Goal: Task Accomplishment & Management: Use online tool/utility

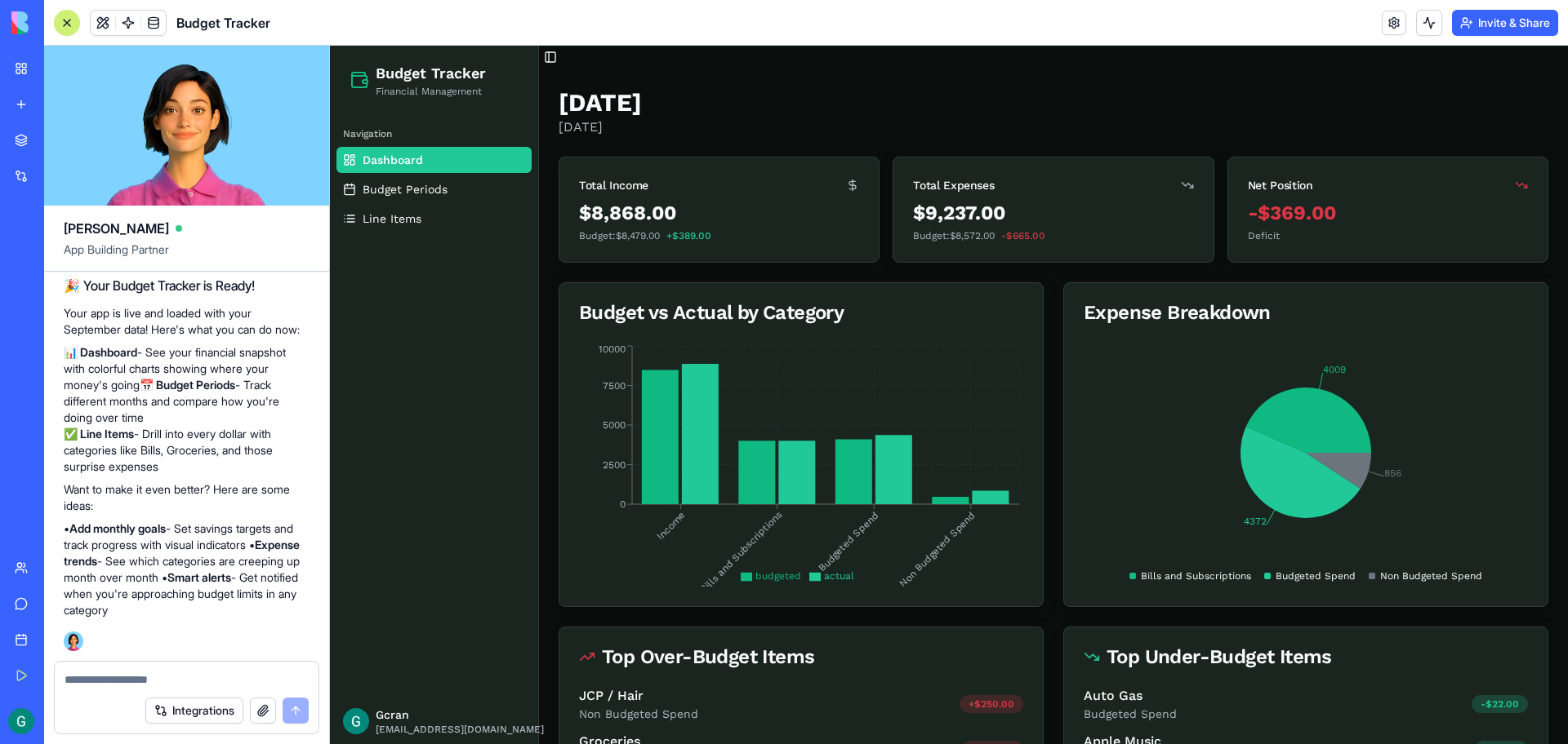
click at [257, 707] on button "button" at bounding box center [263, 711] width 26 height 26
click at [145, 678] on textarea at bounding box center [186, 680] width 244 height 16
type textarea "*"
click at [642, 105] on h1 "[DATE]" at bounding box center [600, 103] width 83 height 30
click at [191, 671] on div "**********" at bounding box center [186, 675] width 264 height 26
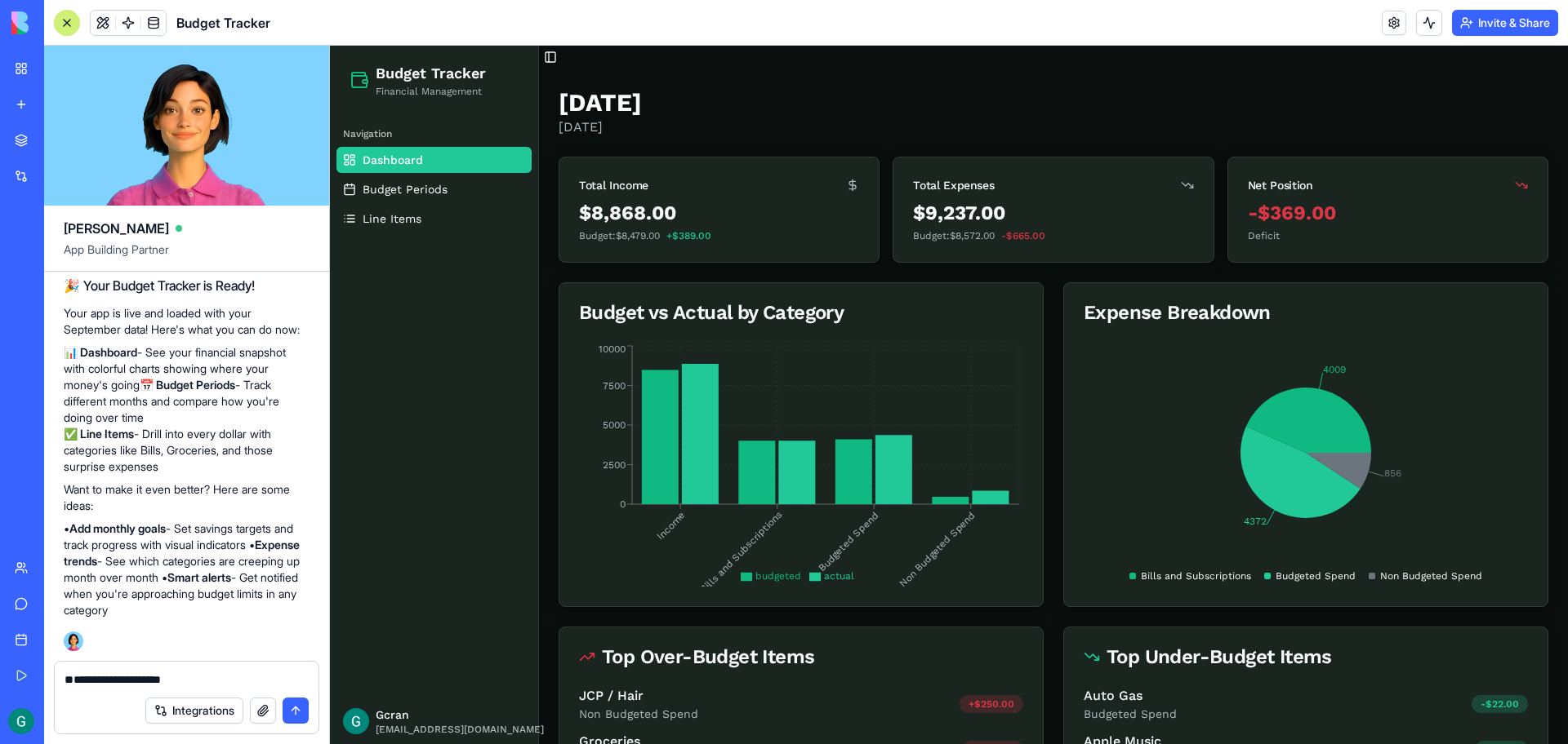
drag, startPoint x: 191, startPoint y: 677, endPoint x: 61, endPoint y: 678, distance: 130.0
click at [64, 678] on textarea "**********" at bounding box center [186, 680] width 244 height 16
type textarea "**********"
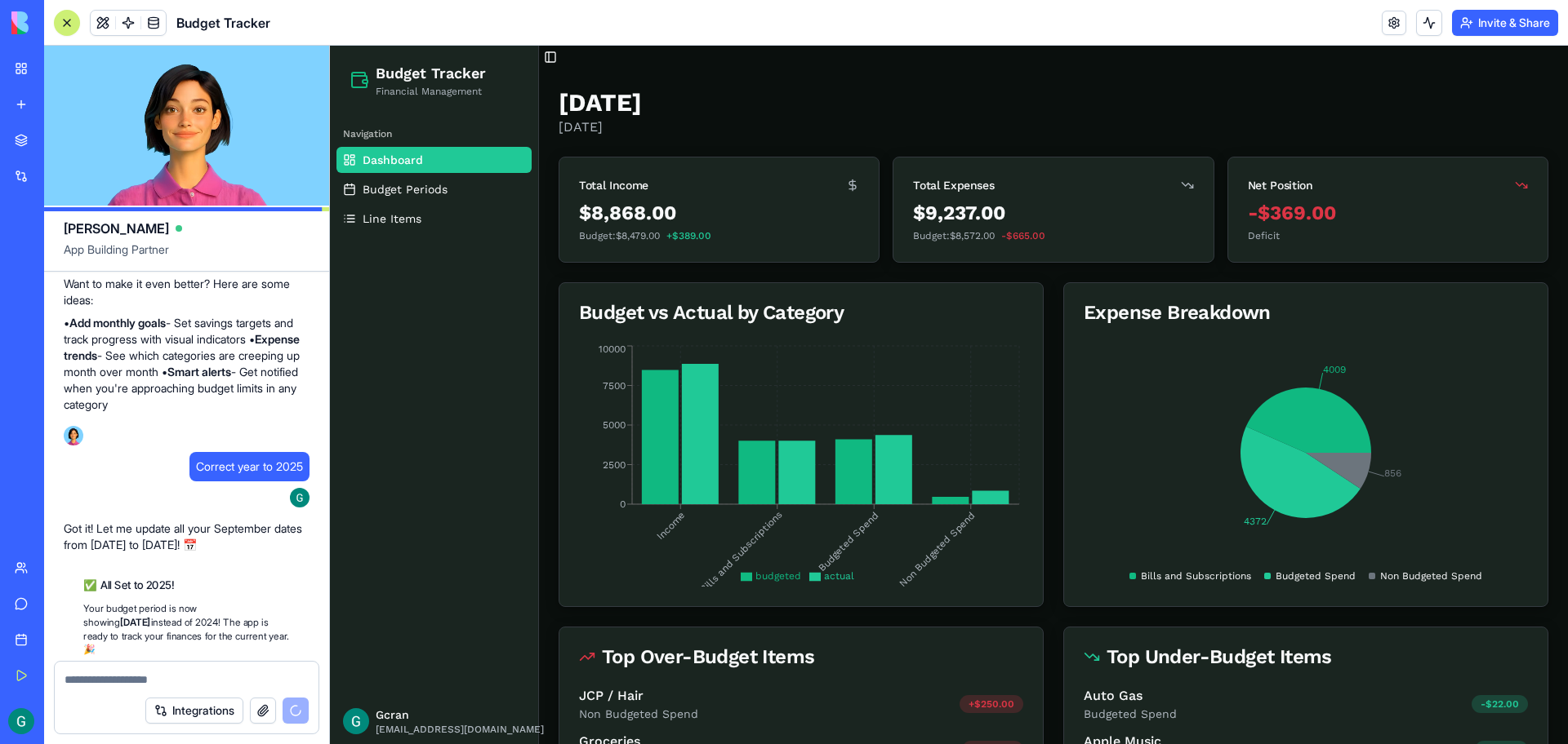
scroll to position [1295, 0]
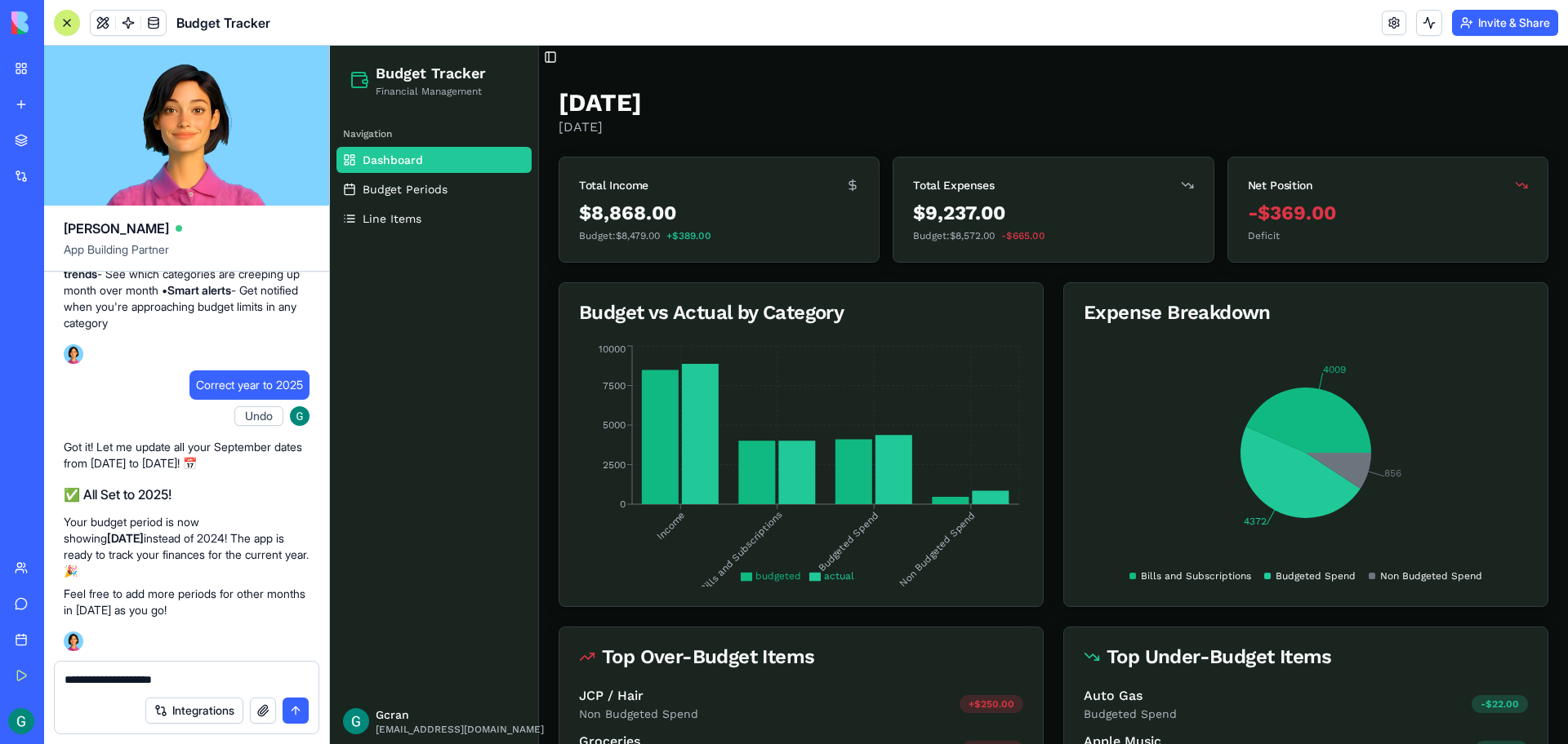
type textarea "**********"
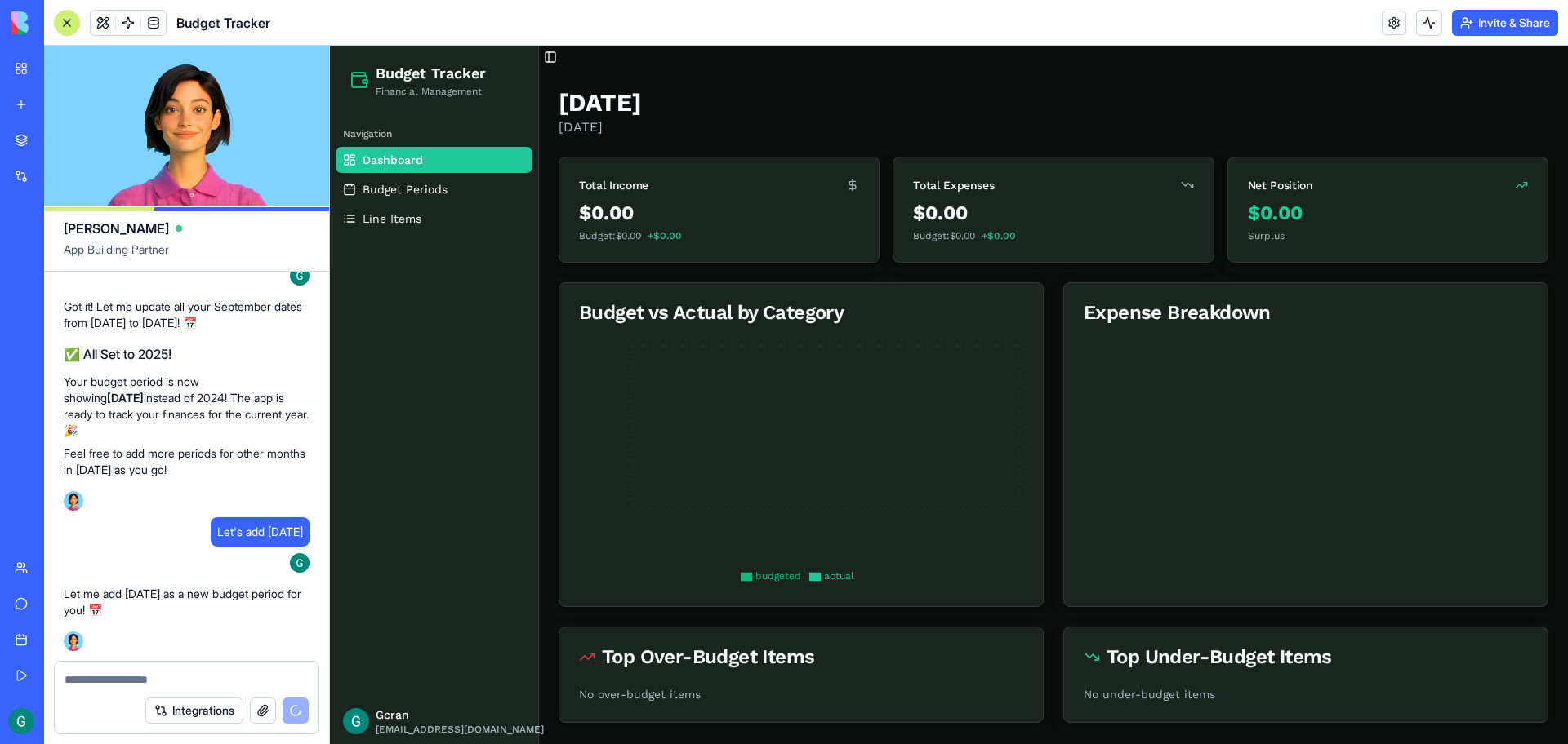
scroll to position [1598, 0]
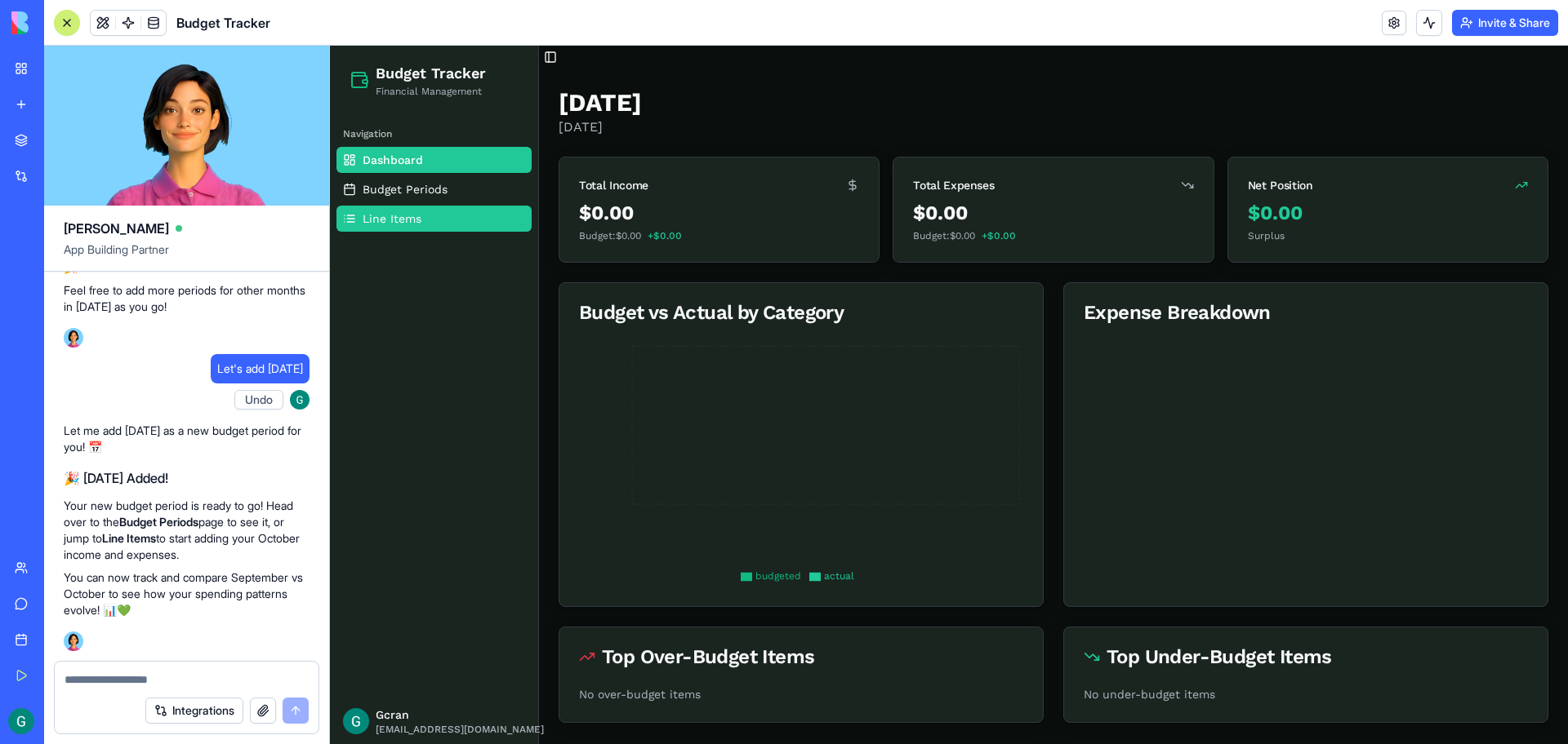
click at [382, 218] on span "Line Items" at bounding box center [391, 219] width 58 height 16
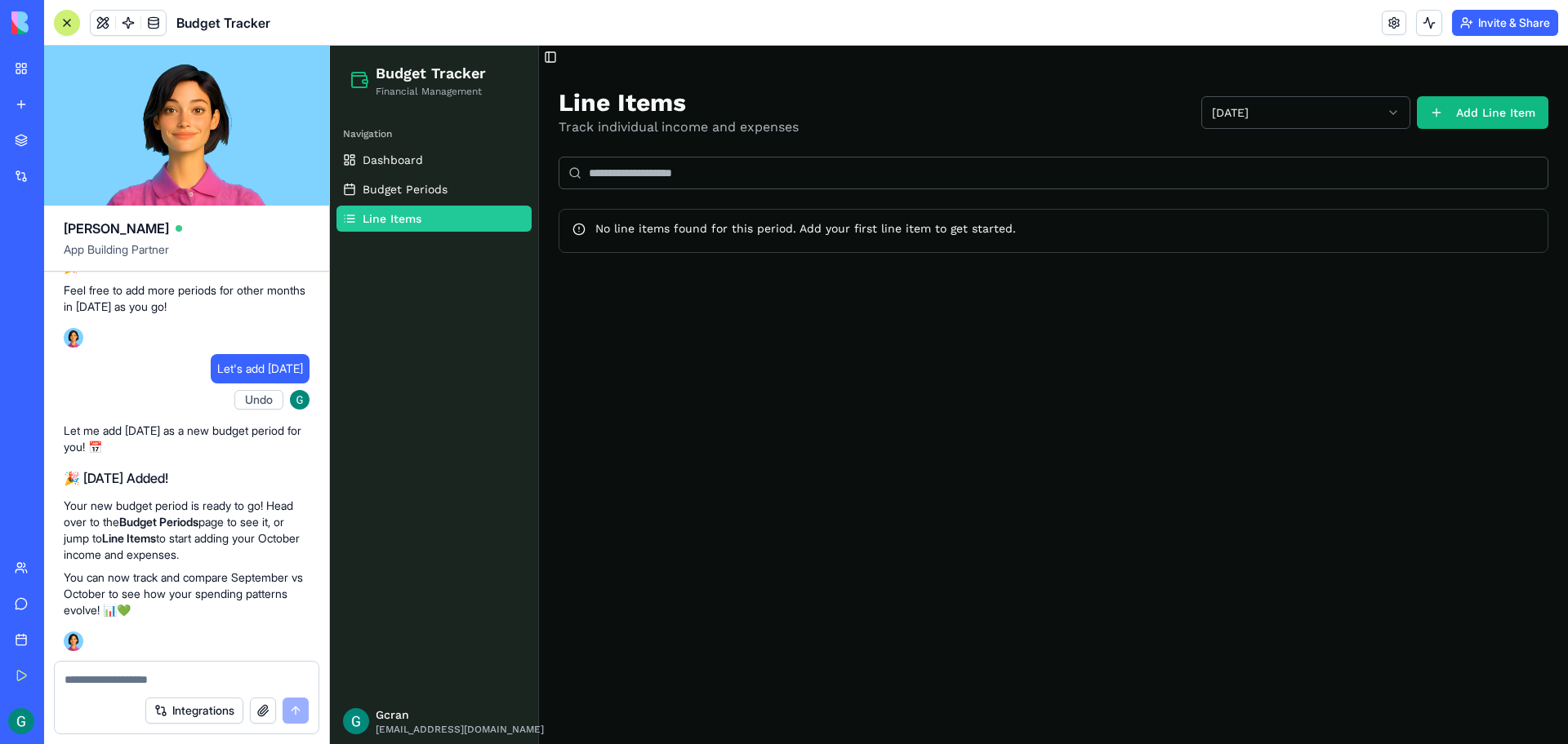
click at [624, 182] on input at bounding box center [1053, 173] width 990 height 33
click at [1472, 104] on button "Add Line Item" at bounding box center [1482, 113] width 132 height 33
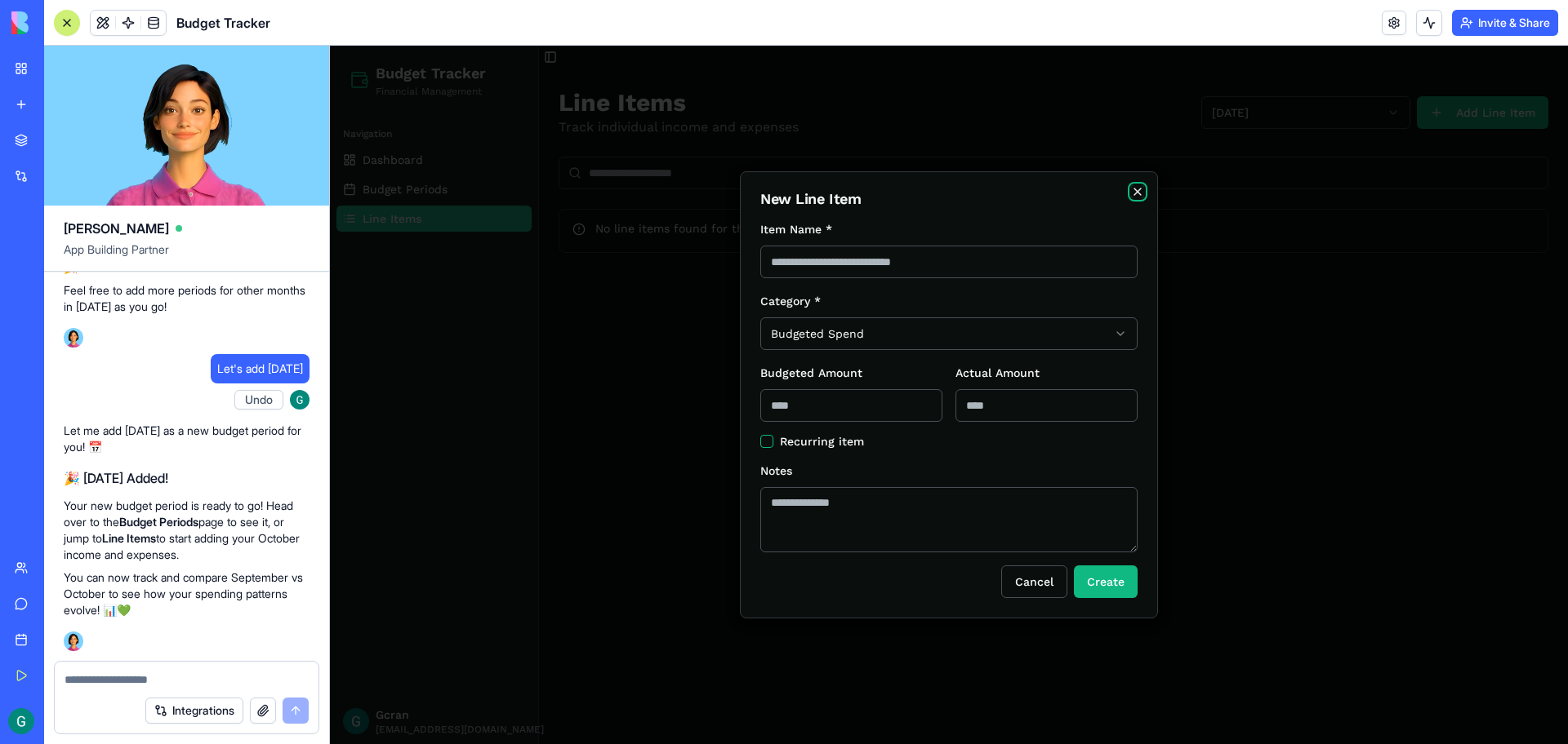
click at [1132, 188] on icon "button" at bounding box center [1137, 192] width 13 height 13
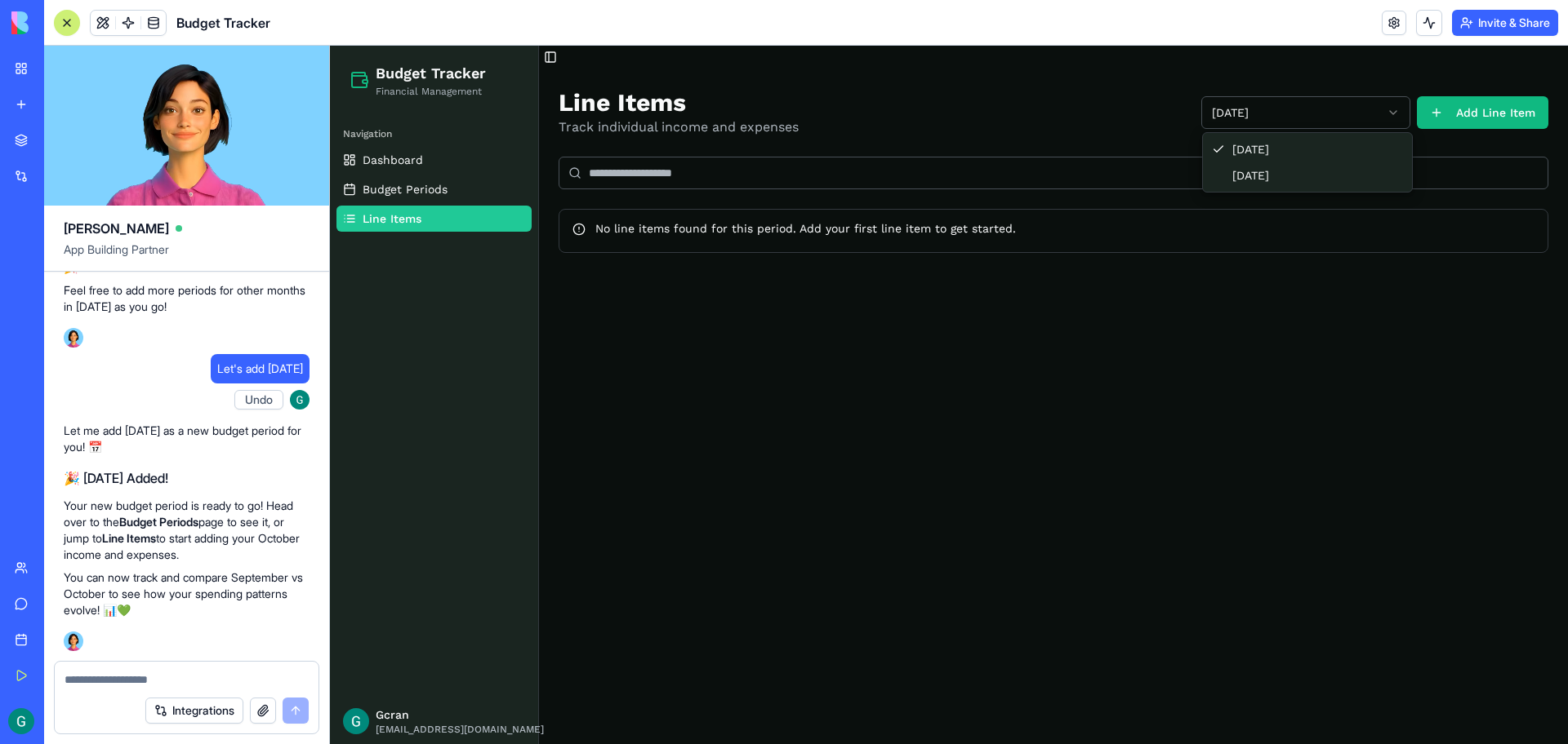
click at [1276, 112] on html "Budget Tracker Financial Management Navigation Dashboard Budget Periods Line It…" at bounding box center [949, 395] width 1238 height 699
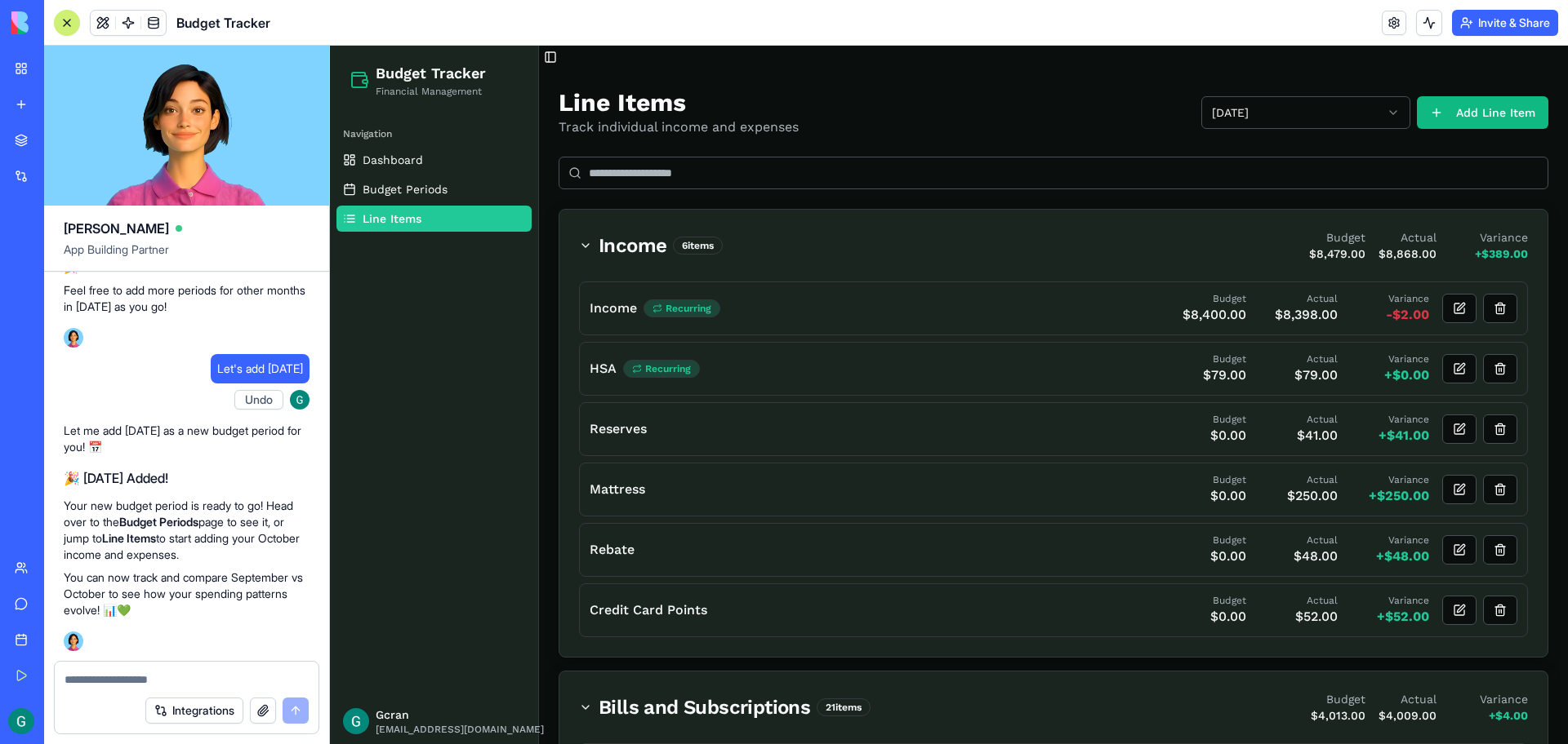
click at [258, 707] on button "button" at bounding box center [263, 711] width 26 height 26
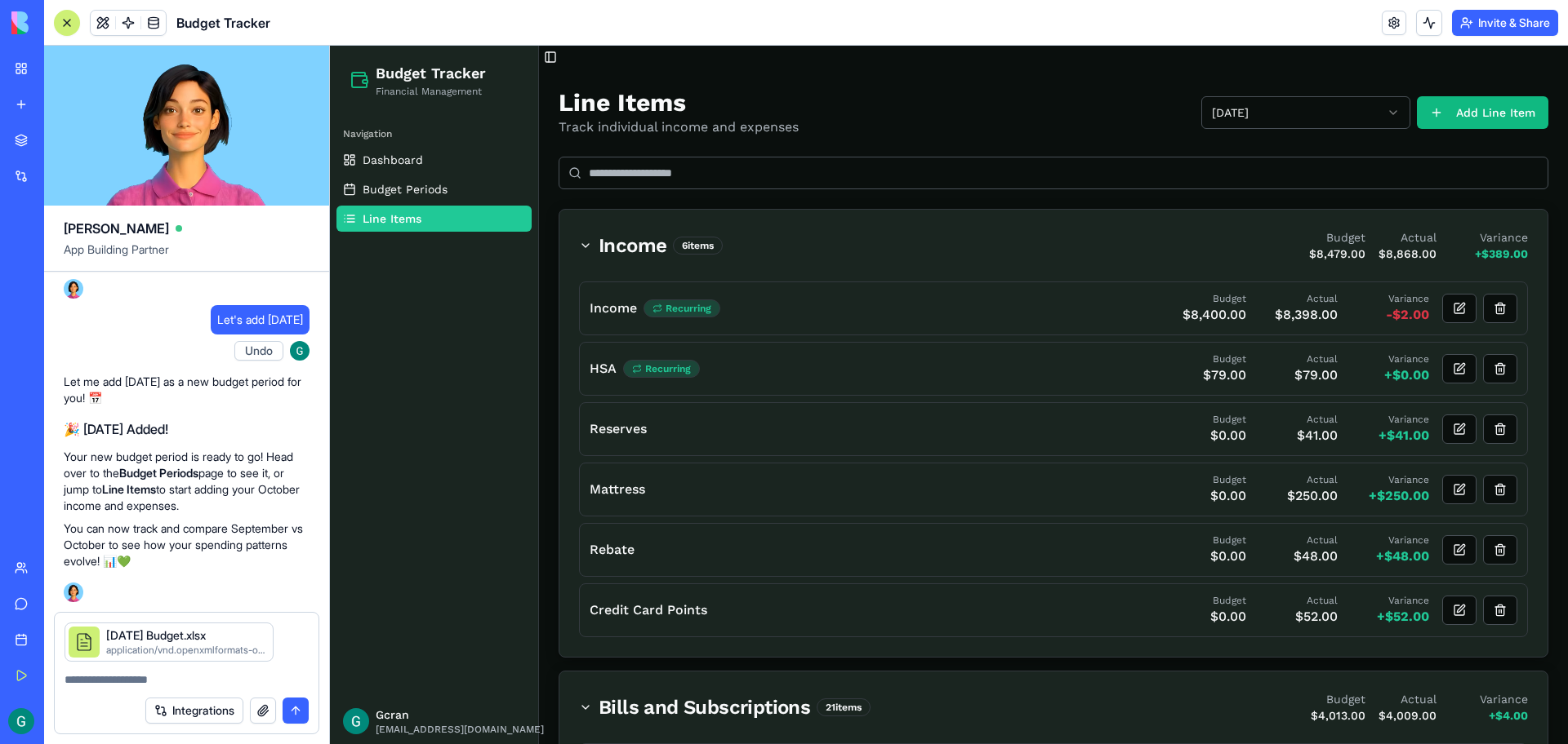
click at [297, 707] on button "submit" at bounding box center [296, 711] width 26 height 26
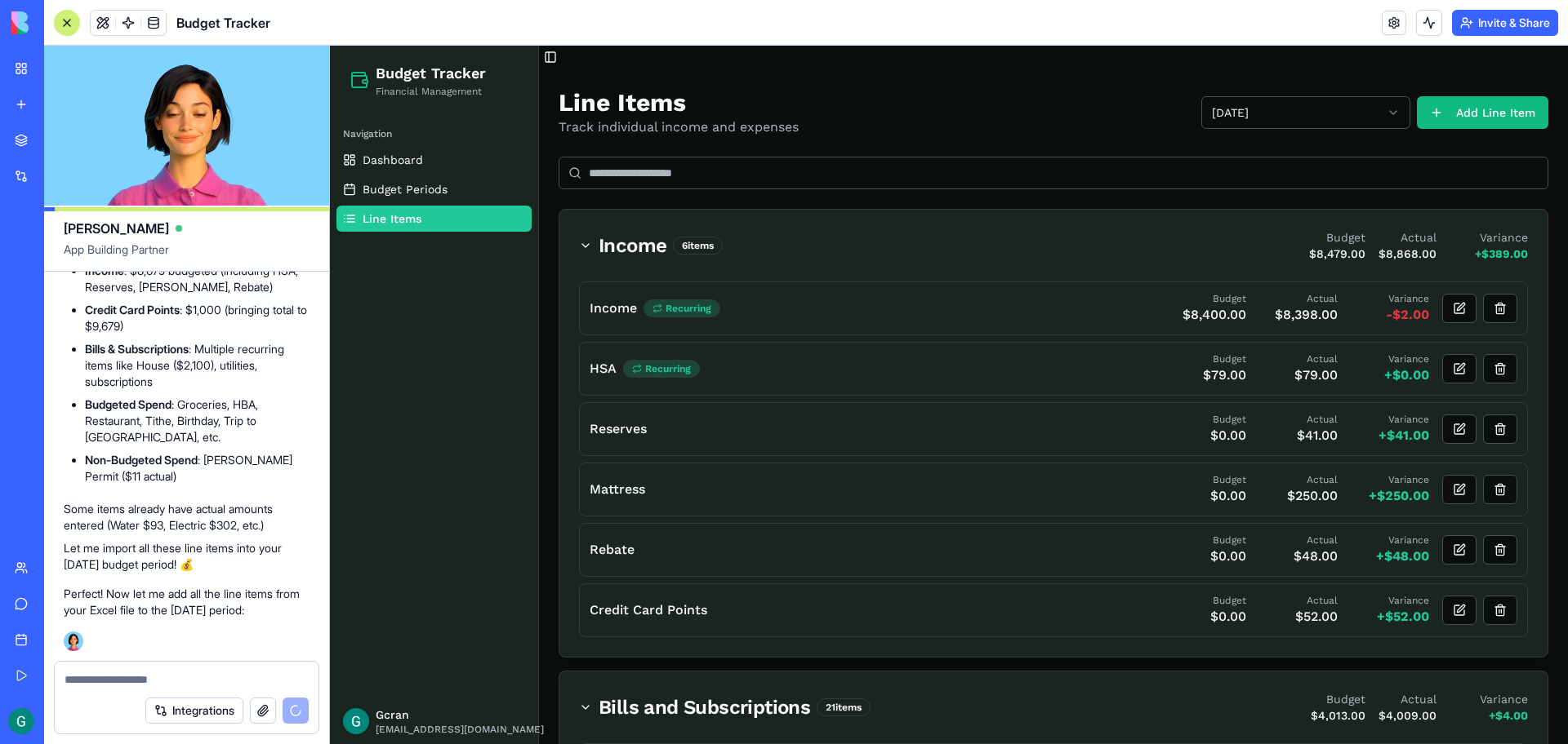
scroll to position [2726, 0]
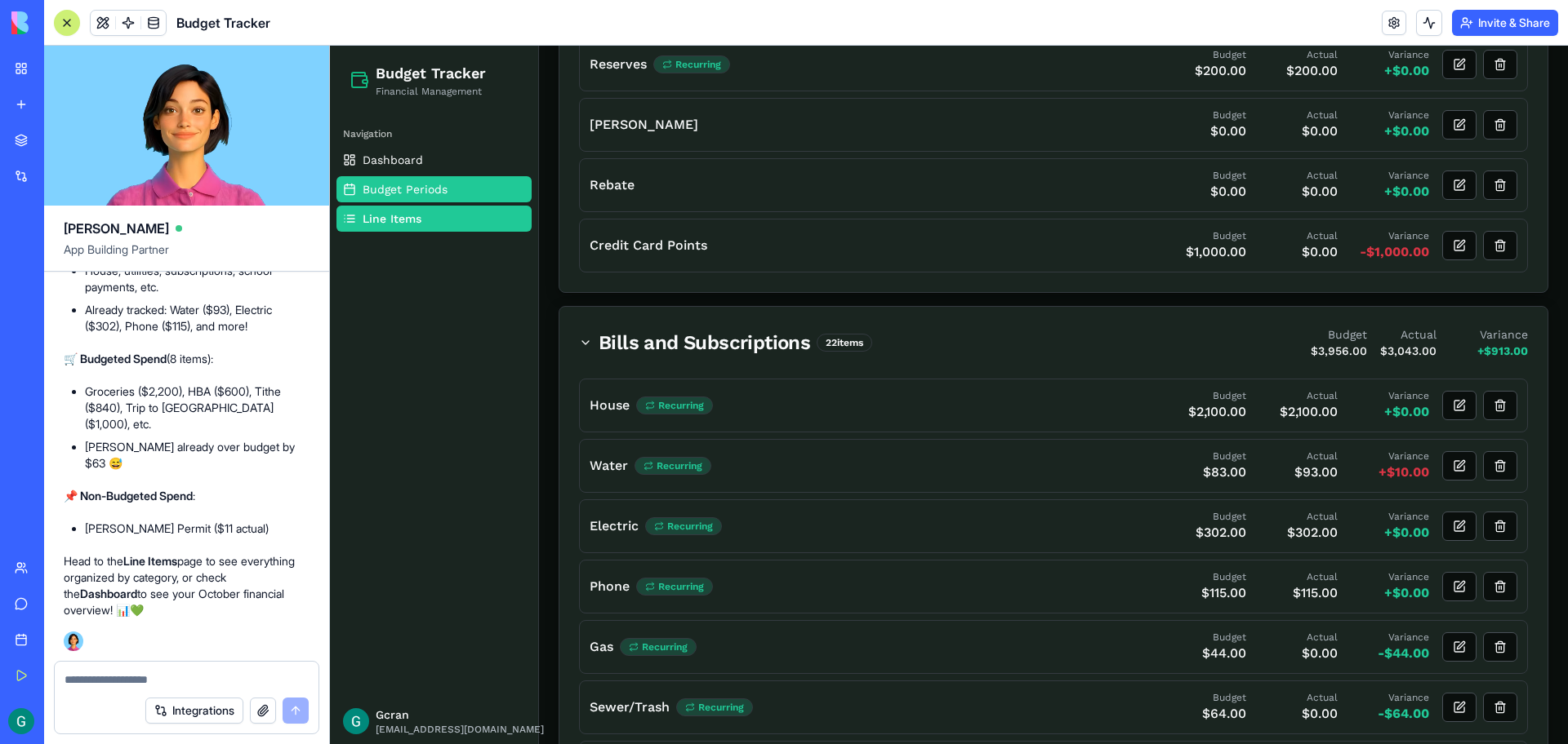
scroll to position [332, 0]
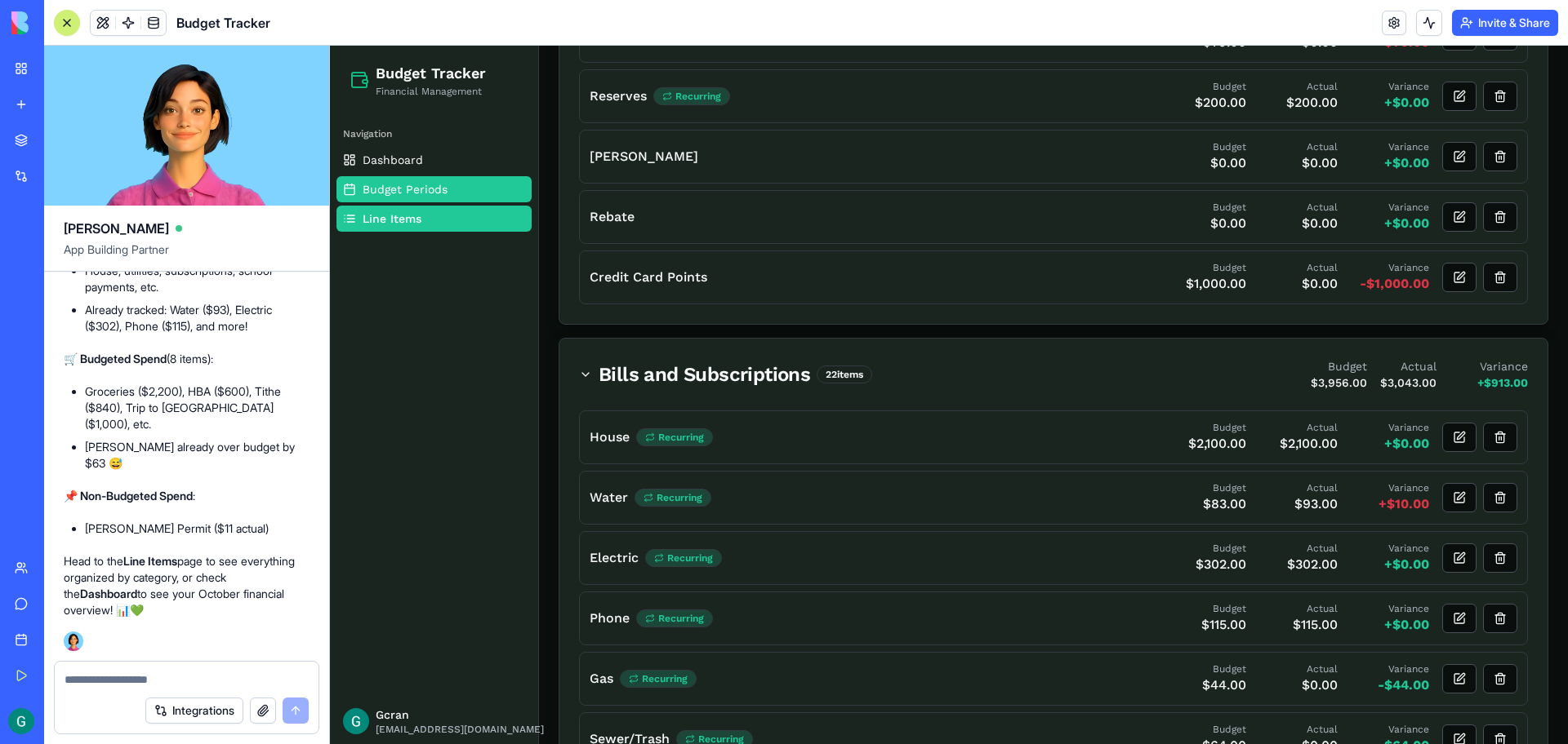
click at [409, 186] on span "Budget Periods" at bounding box center [404, 189] width 85 height 16
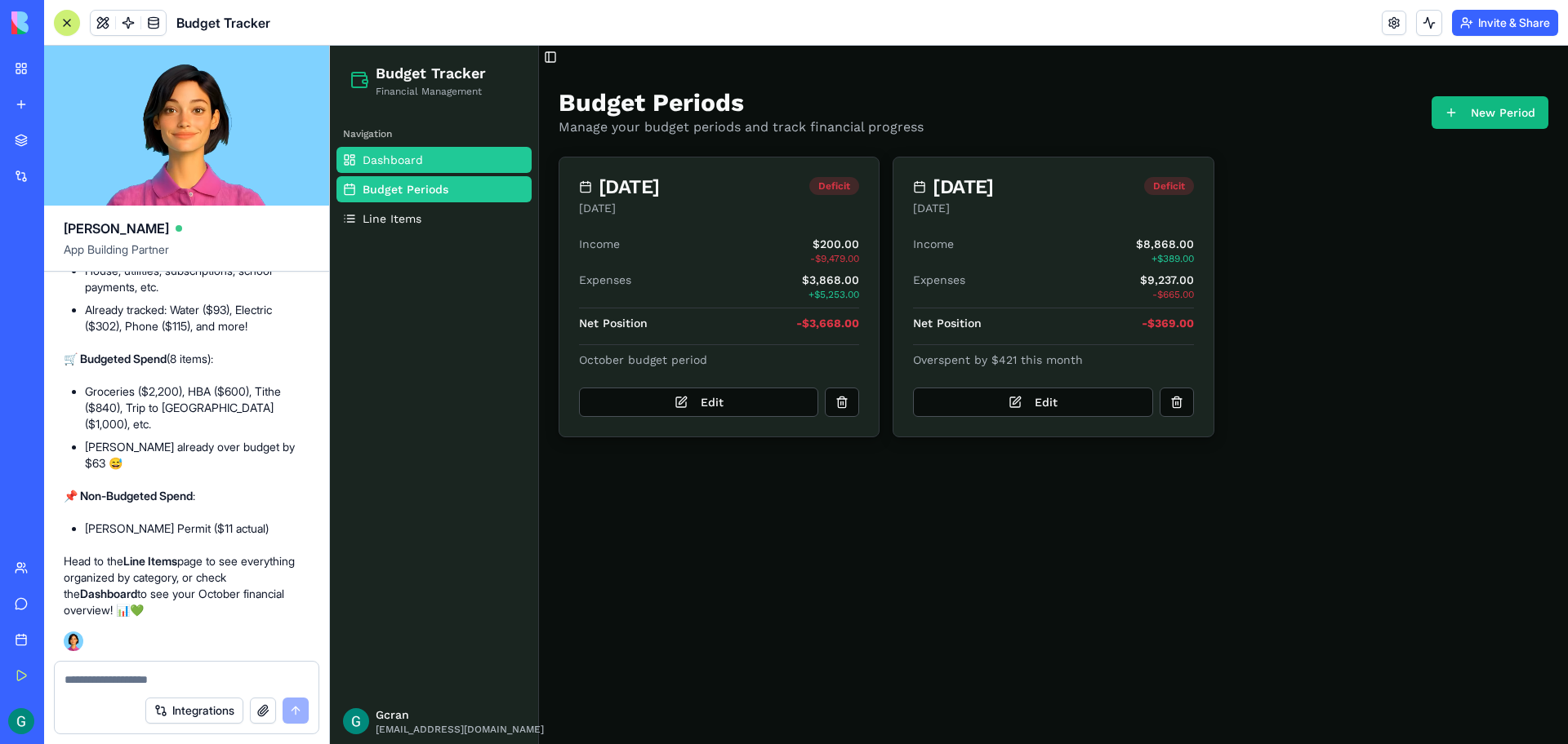
click at [413, 154] on span "Dashboard" at bounding box center [392, 160] width 60 height 16
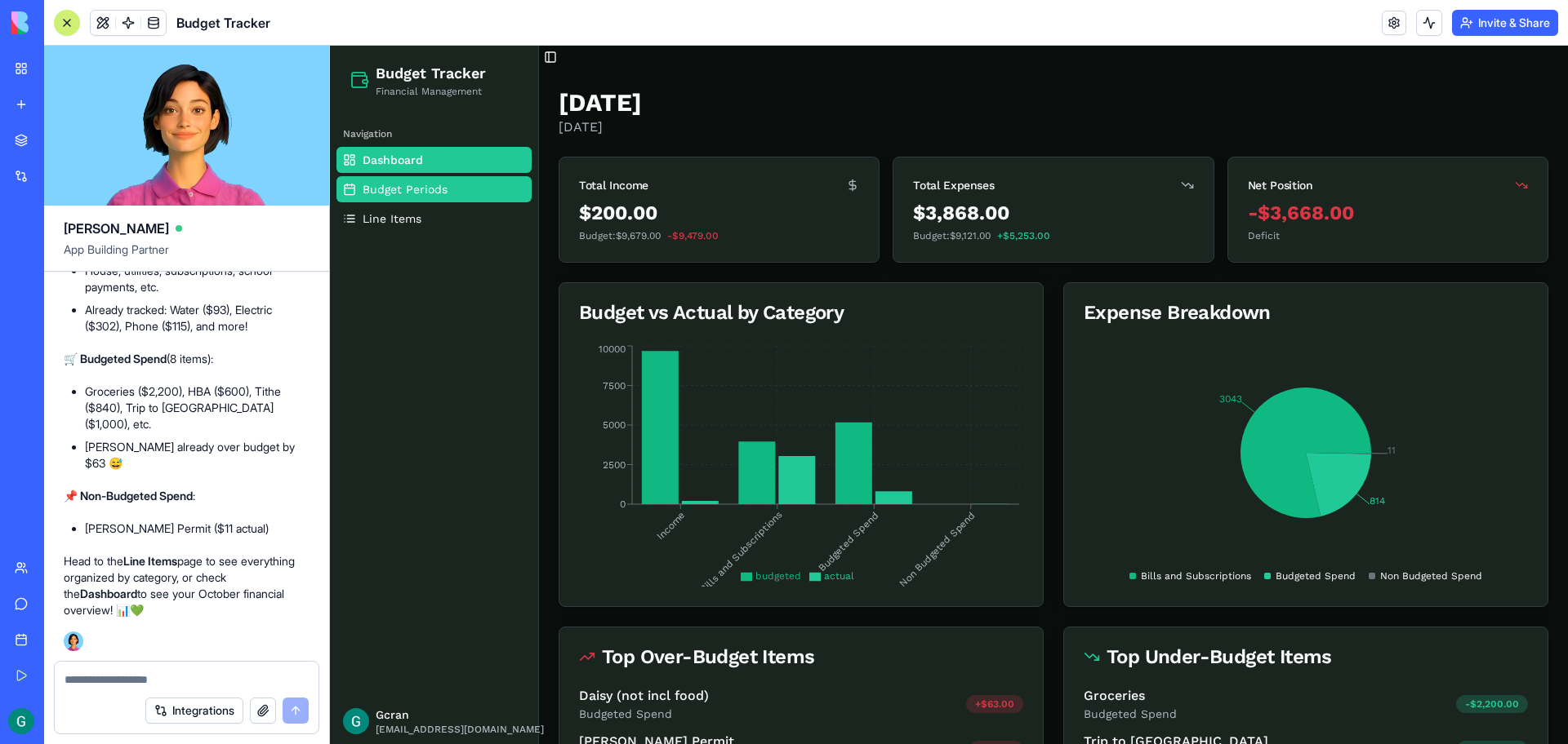
click at [422, 199] on link "Budget Periods" at bounding box center [433, 189] width 195 height 26
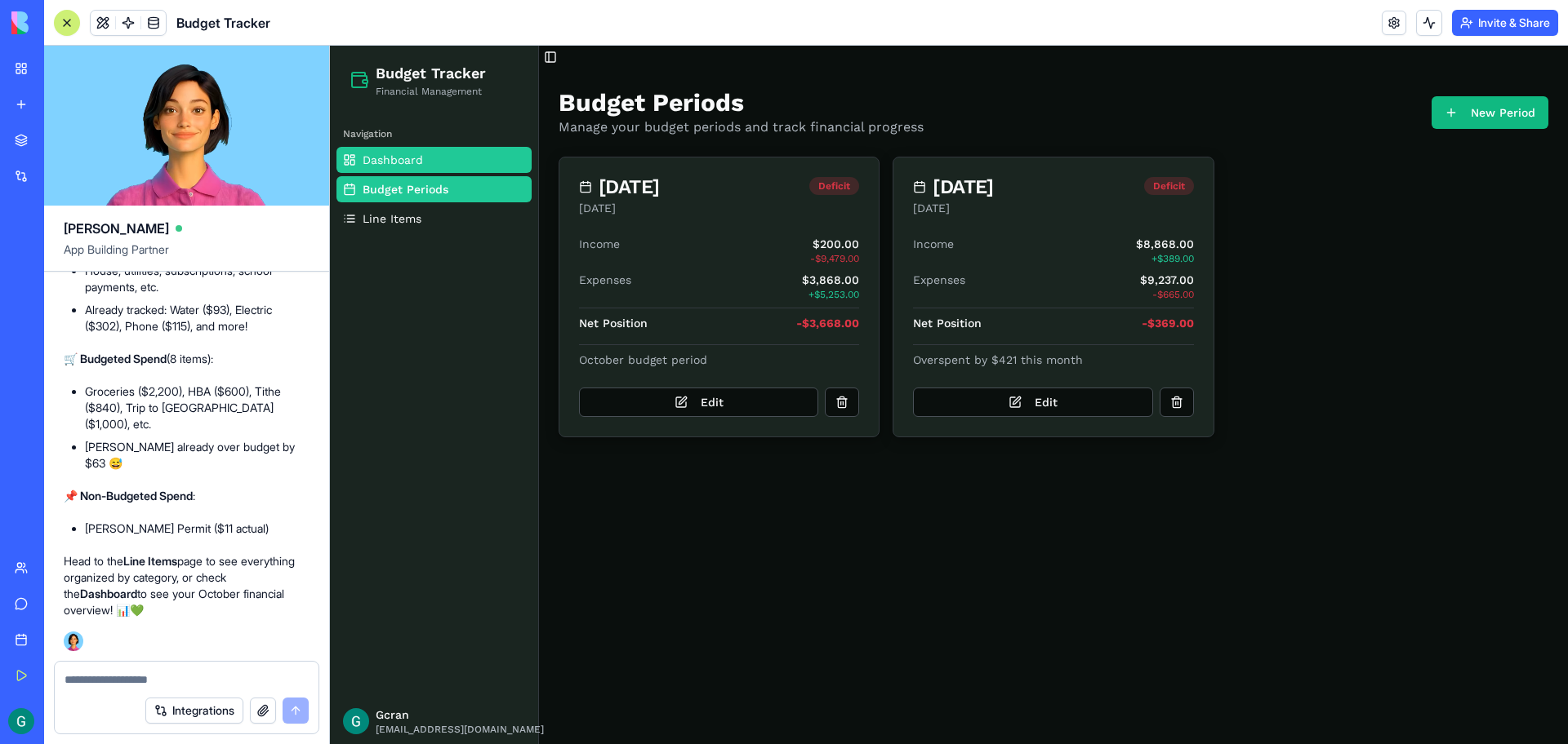
click at [425, 153] on link "Dashboard" at bounding box center [433, 160] width 195 height 26
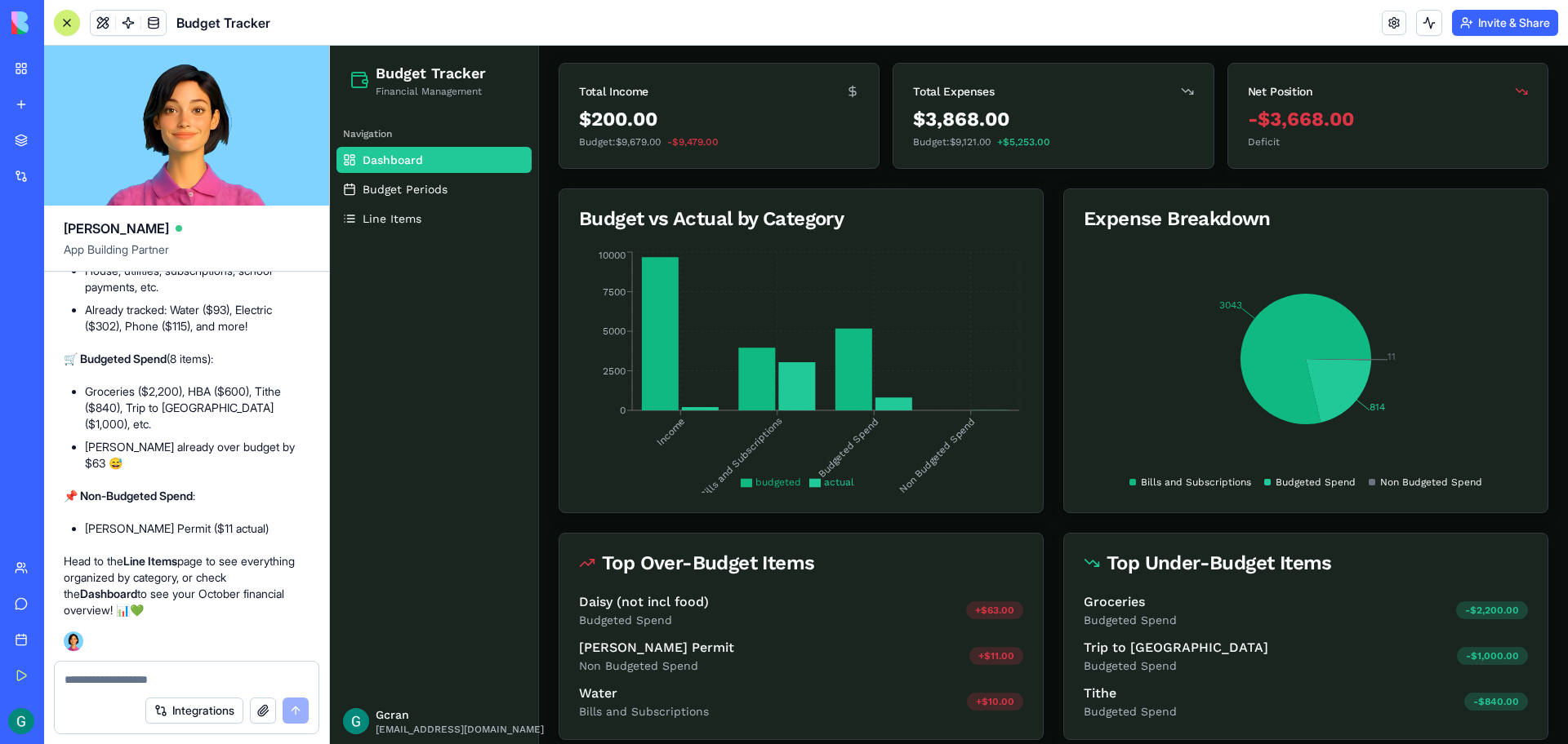
scroll to position [109, 0]
